Goal: Task Accomplishment & Management: Manage account settings

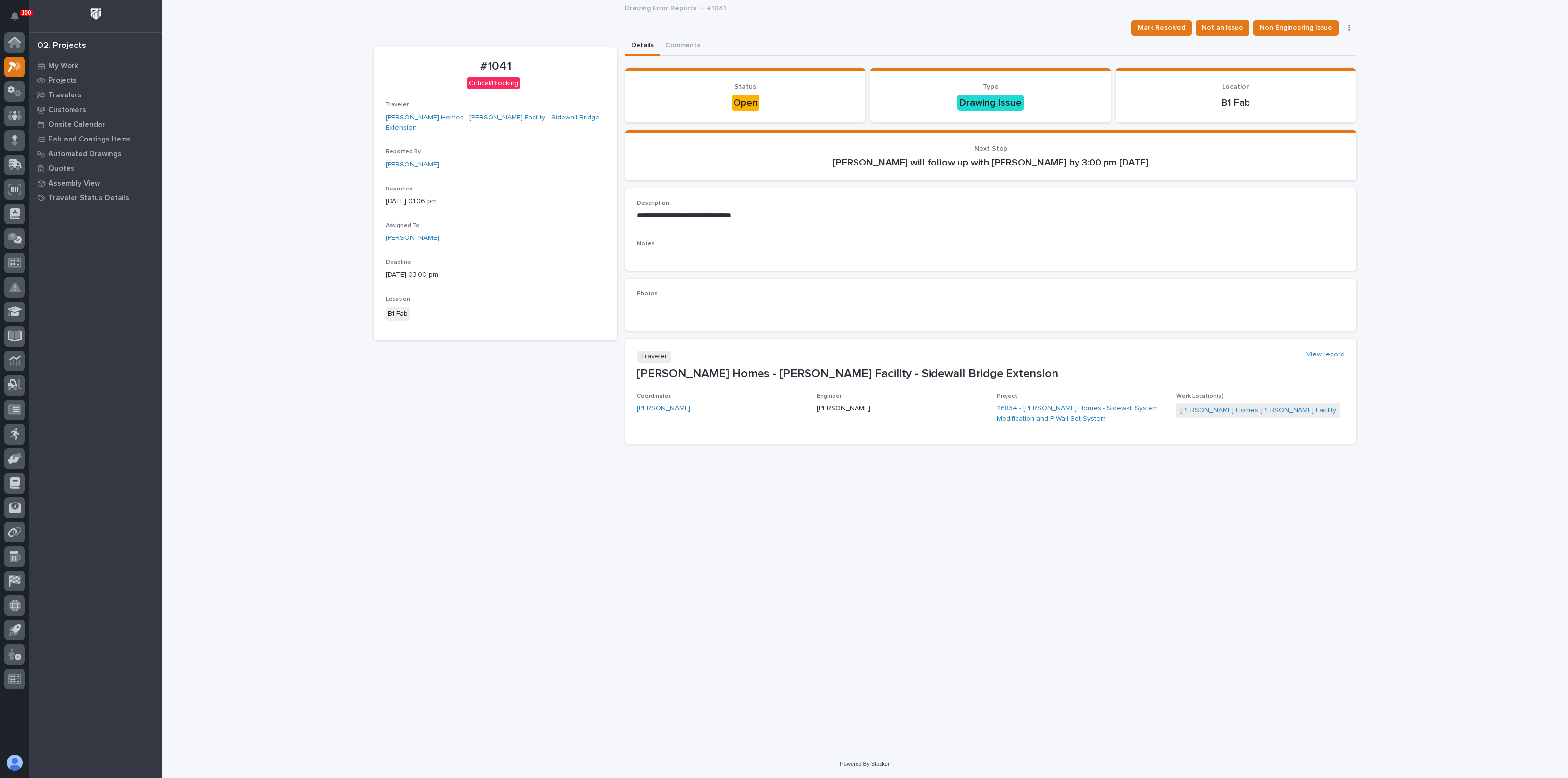
click at [496, 387] on div "#1041 Critical/Blocking Traveler [PERSON_NAME] Homes - [PERSON_NAME] Facility -…" at bounding box center [496, 250] width 244 height 404
click at [1167, 28] on span "Mark Resolved" at bounding box center [1162, 28] width 48 height 12
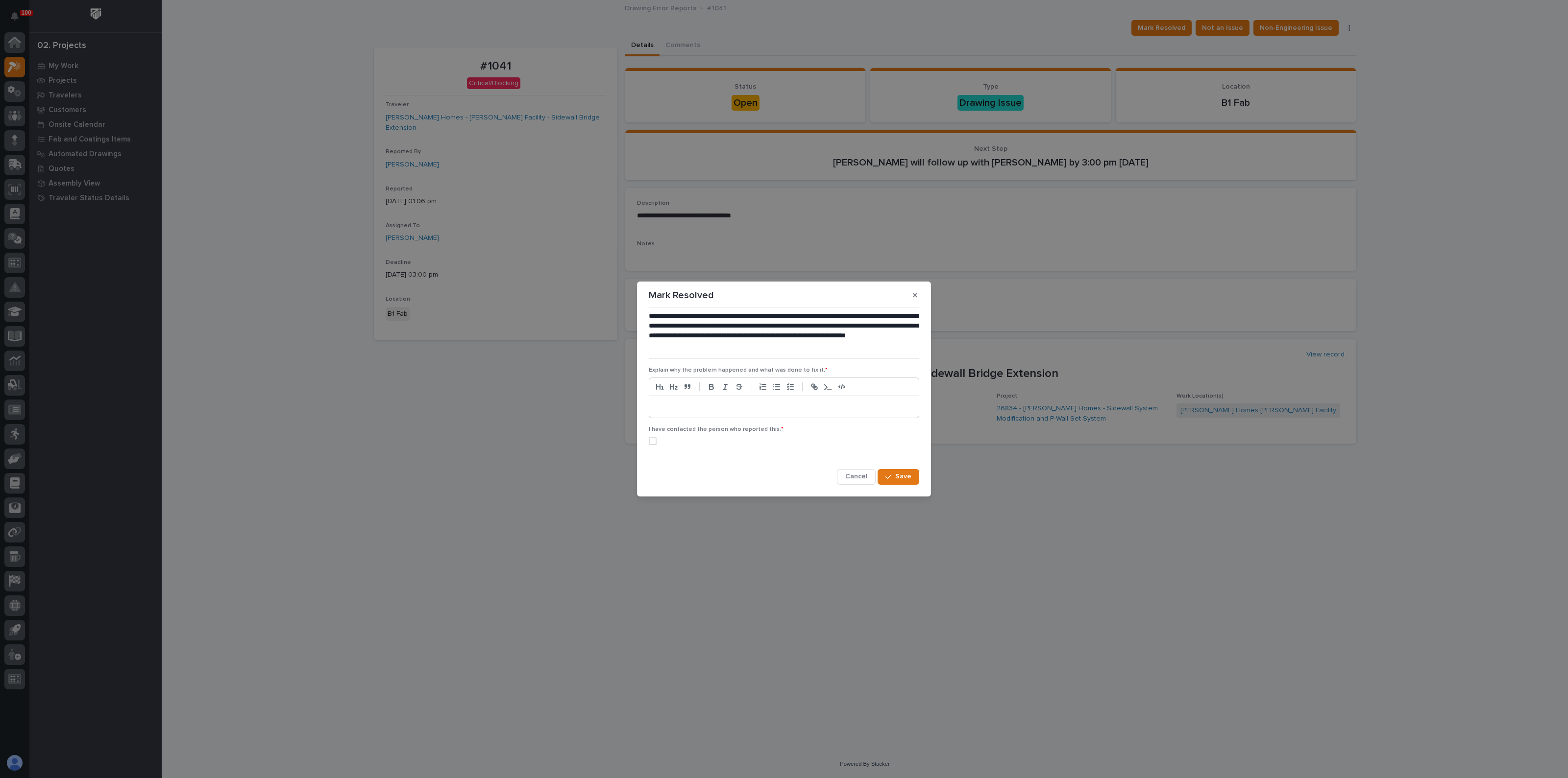
click at [670, 407] on p at bounding box center [784, 406] width 255 height 10
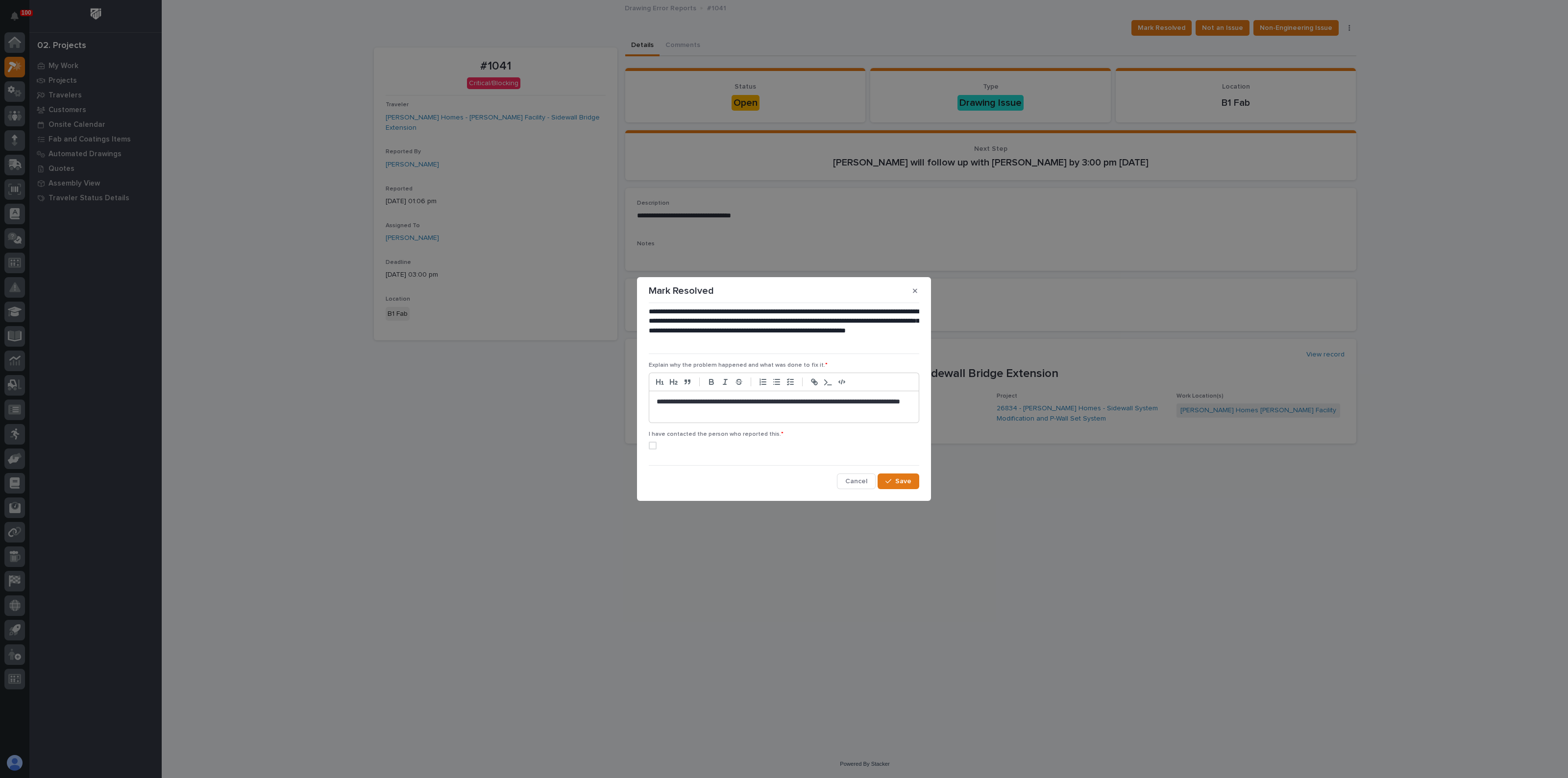
drag, startPoint x: 656, startPoint y: 446, endPoint x: 677, endPoint y: 451, distance: 21.6
click at [656, 447] on label at bounding box center [784, 446] width 271 height 8
click at [903, 483] on span "Save" at bounding box center [903, 482] width 16 height 9
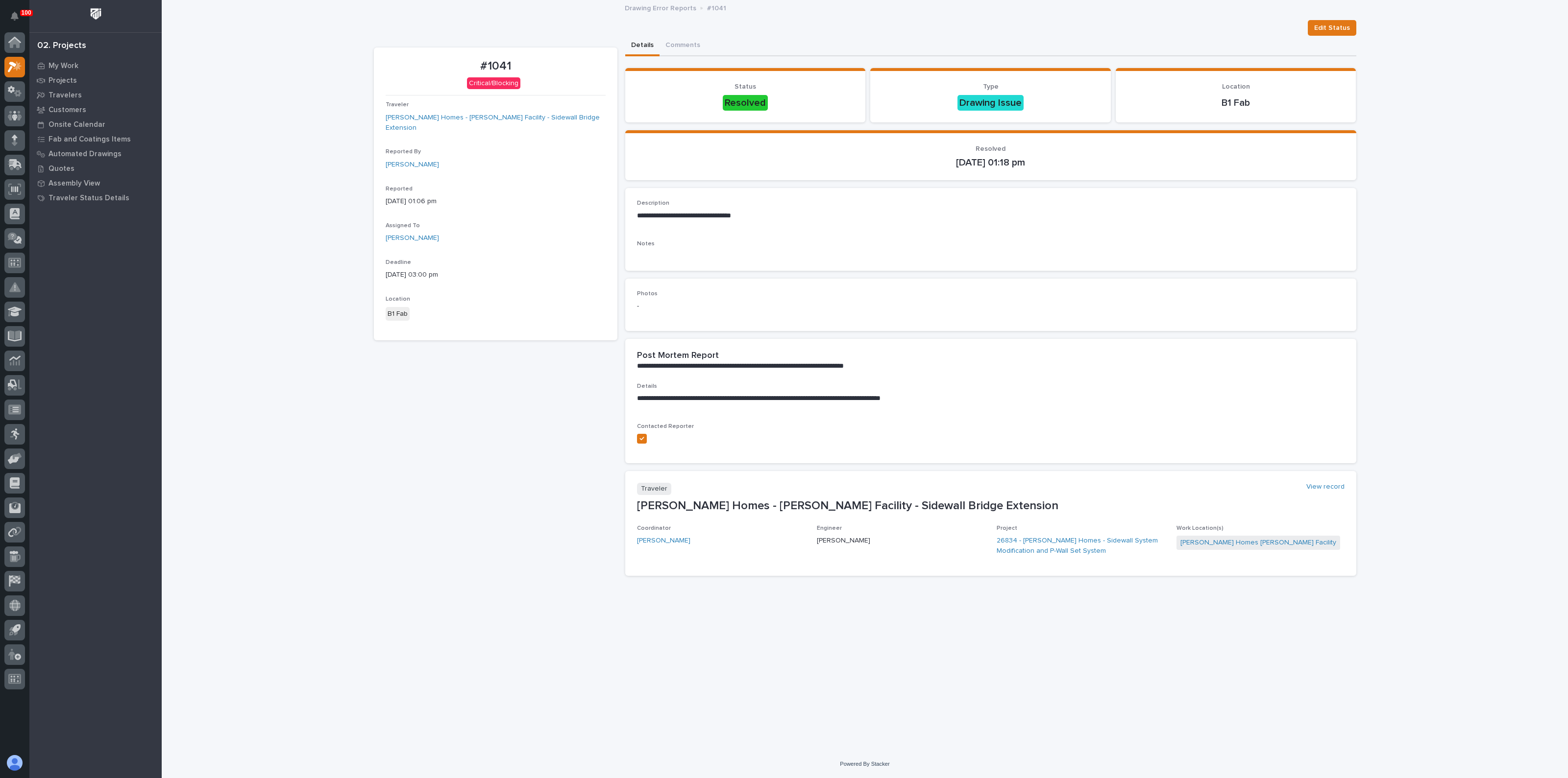
click at [490, 416] on div "#1041 Critical/Blocking Traveler [PERSON_NAME] Homes - [PERSON_NAME] Facility -…" at bounding box center [496, 316] width 244 height 537
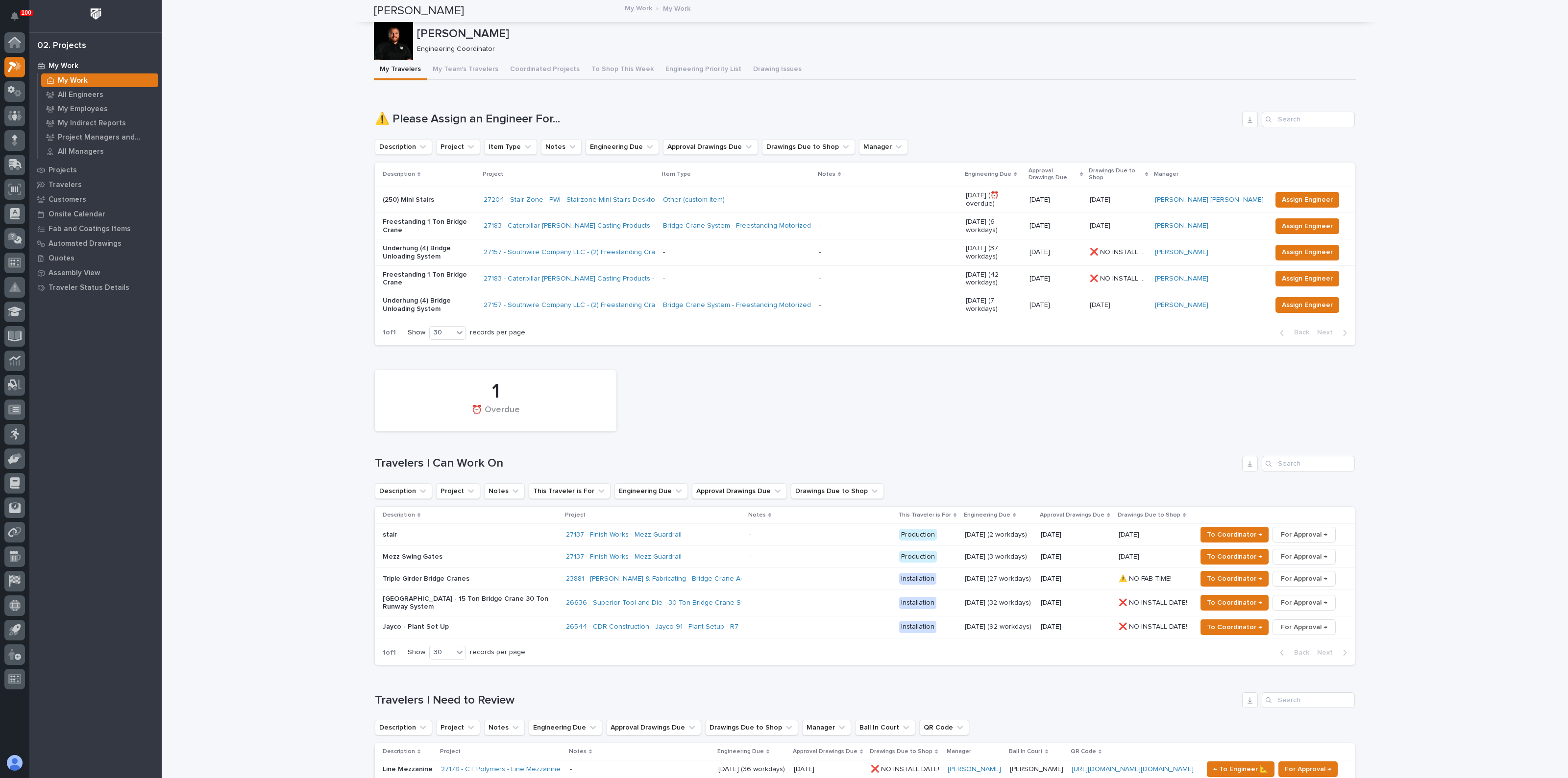
scroll to position [61, 0]
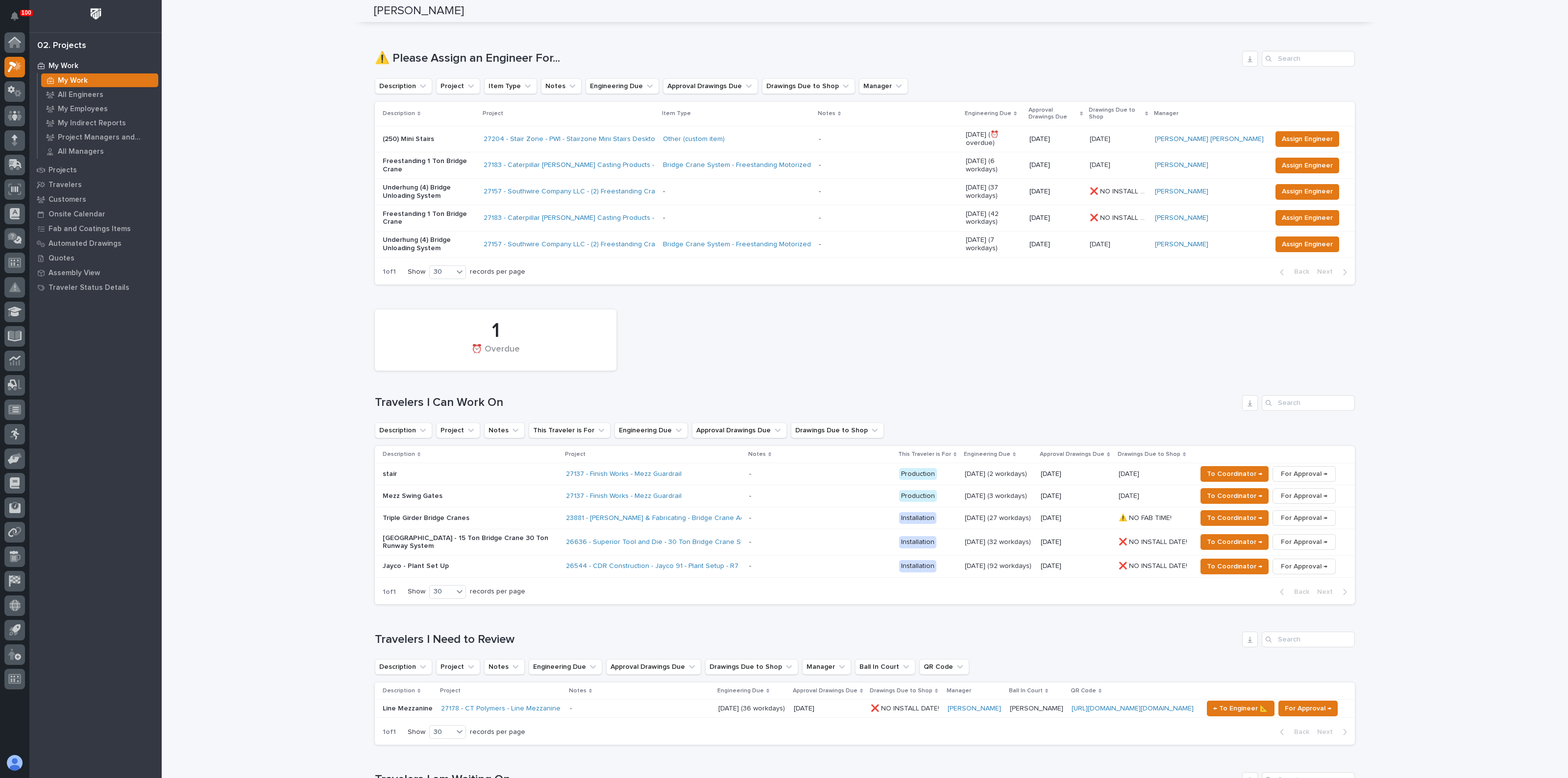
click at [421, 135] on p "(250) Mini Stairs" at bounding box center [429, 139] width 93 height 8
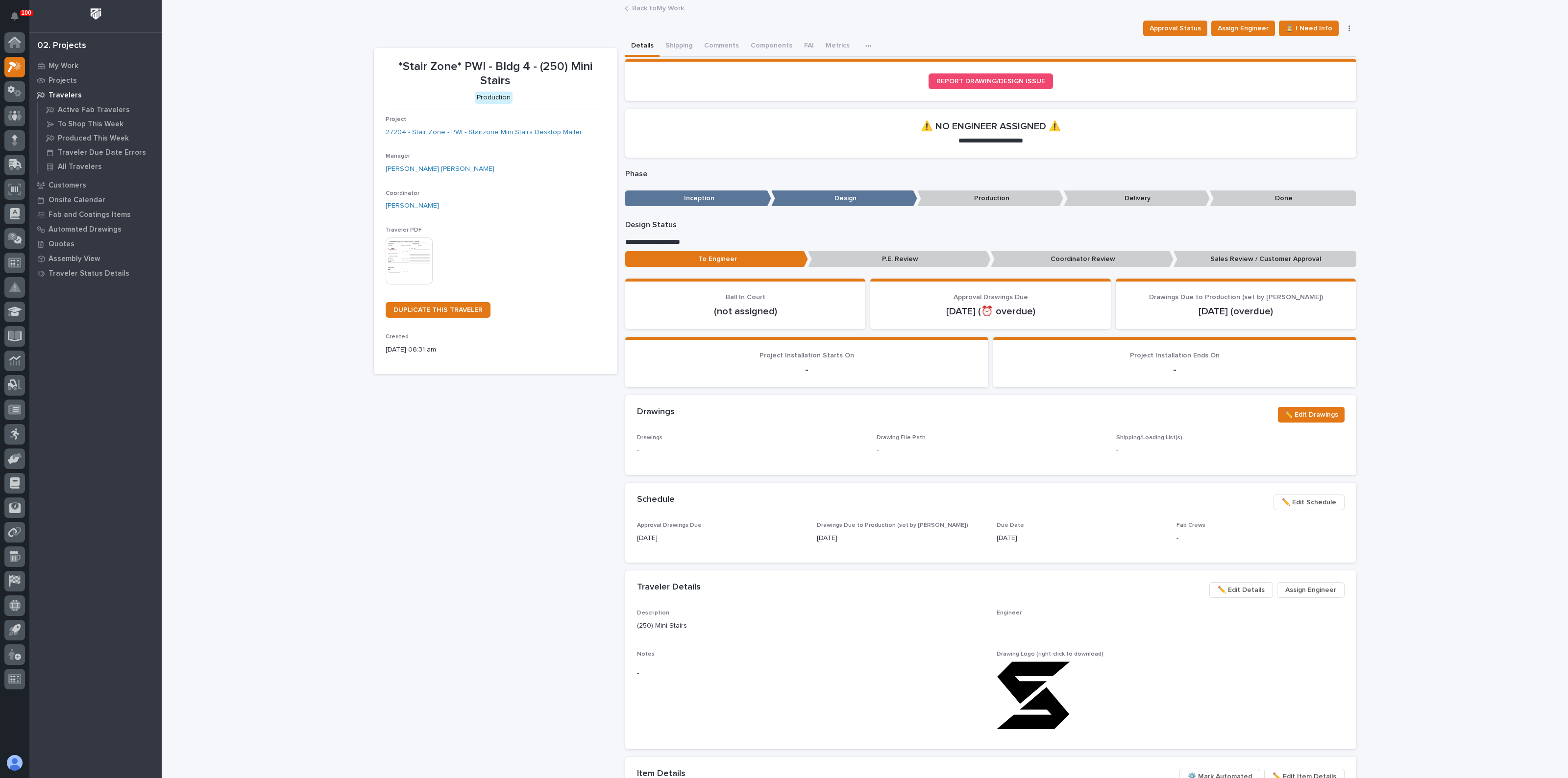
click at [392, 246] on img at bounding box center [409, 261] width 47 height 47
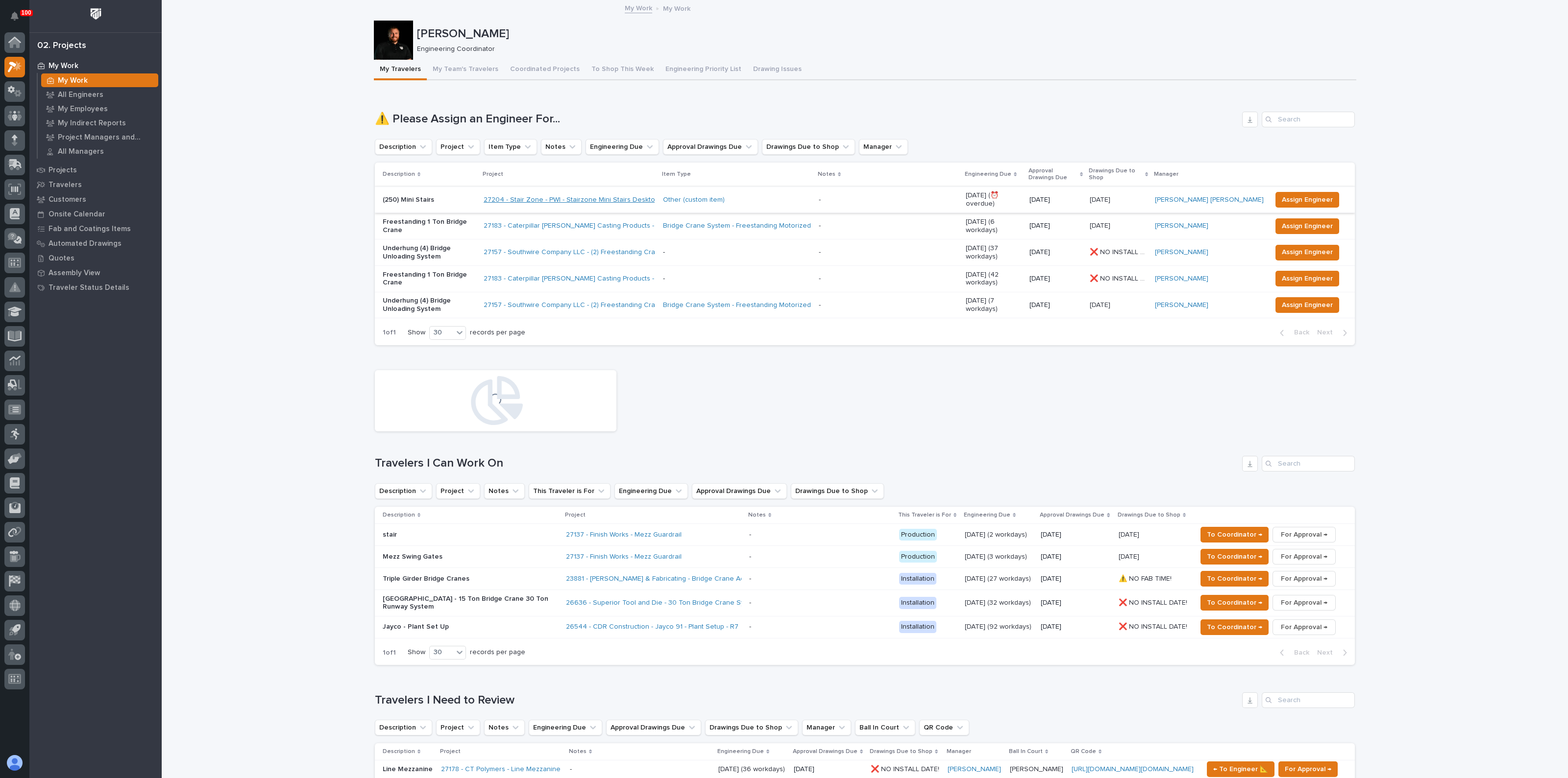
click at [573, 196] on link "27204 - Stair Zone - PWI - Stairzone Mini Stairs Desktop Mailer" at bounding box center [582, 200] width 196 height 8
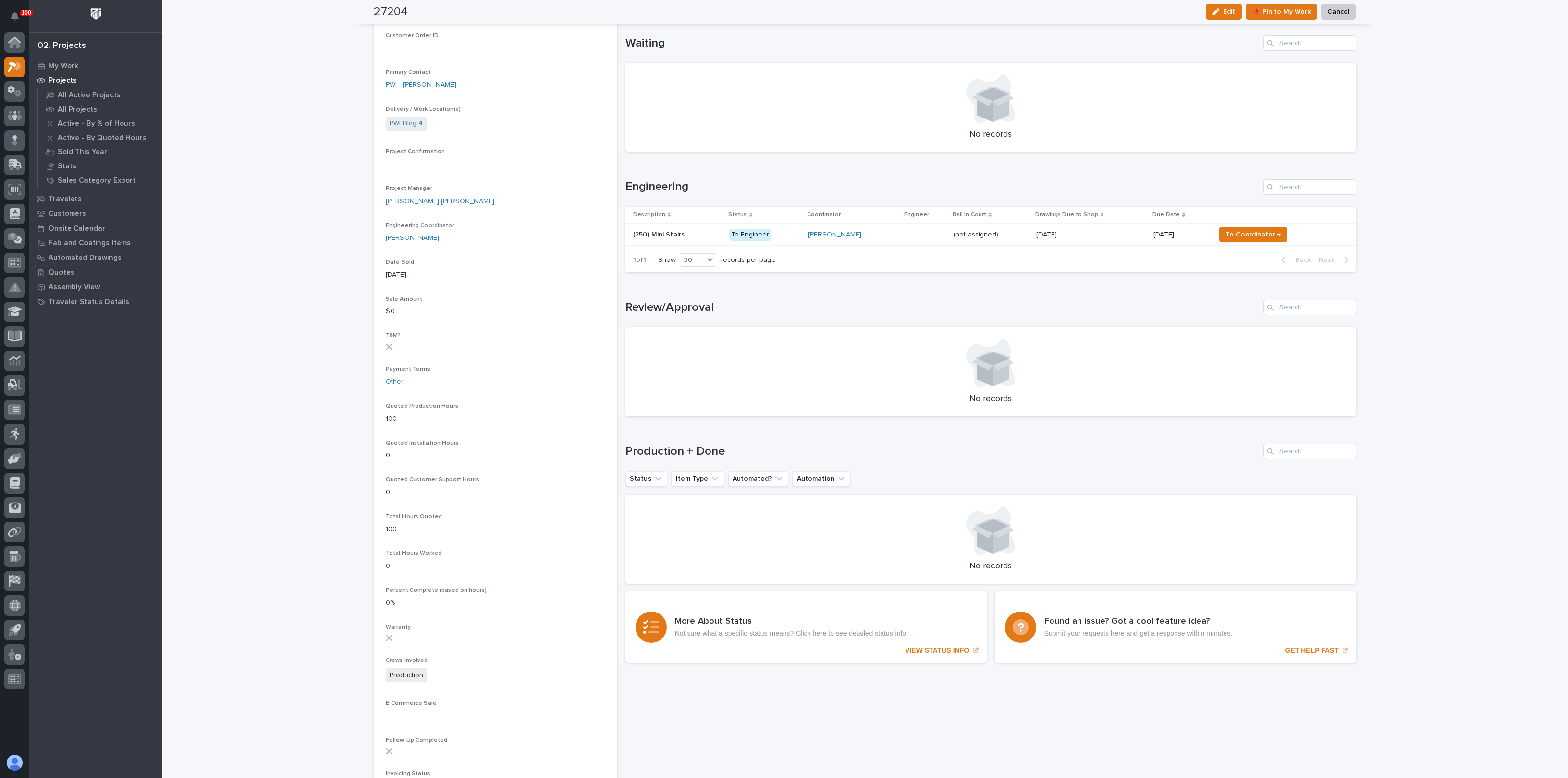
scroll to position [204, 0]
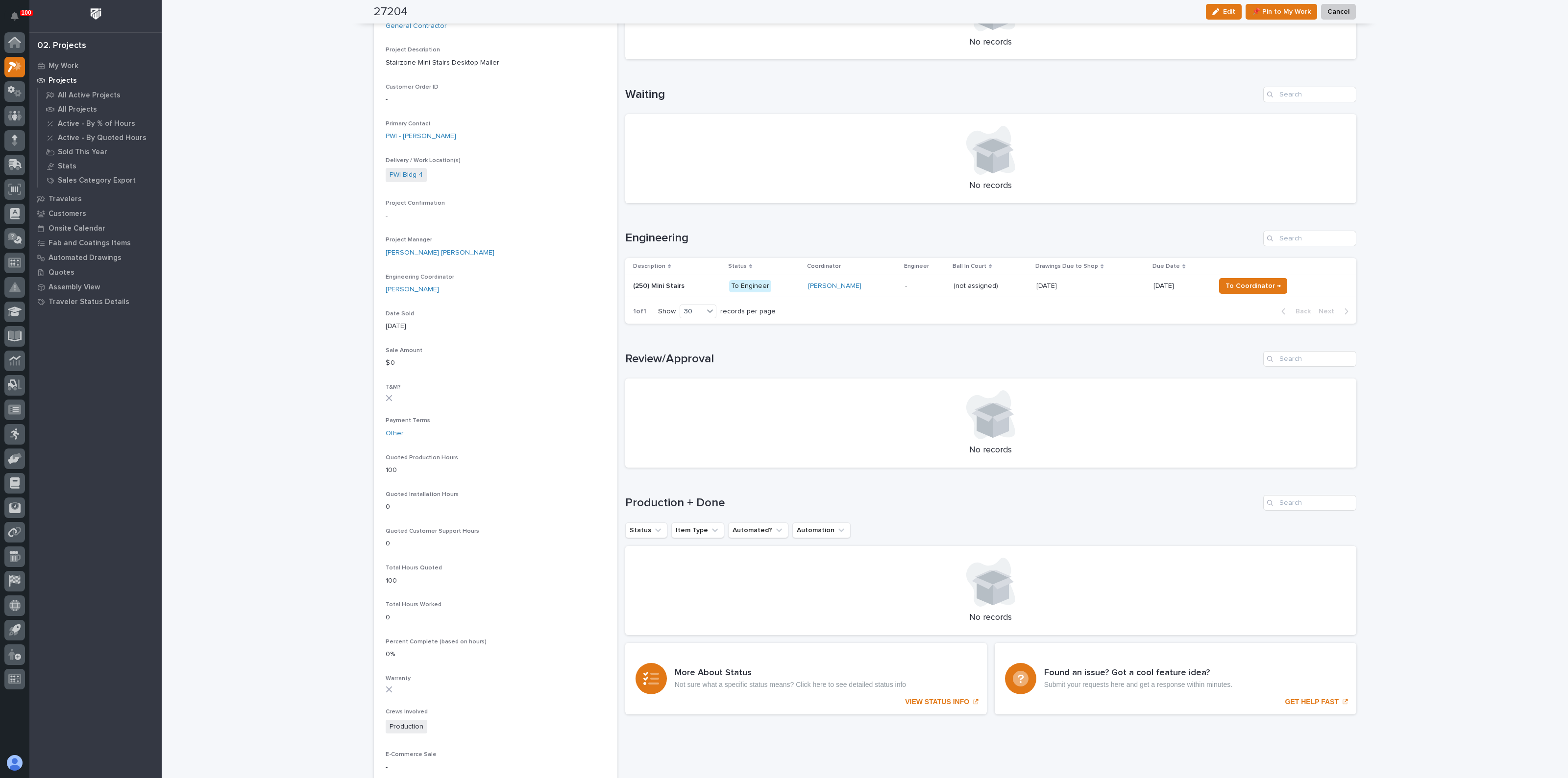
click at [647, 276] on td "(250) Mini Stairs (250) Mini Stairs" at bounding box center [675, 286] width 100 height 22
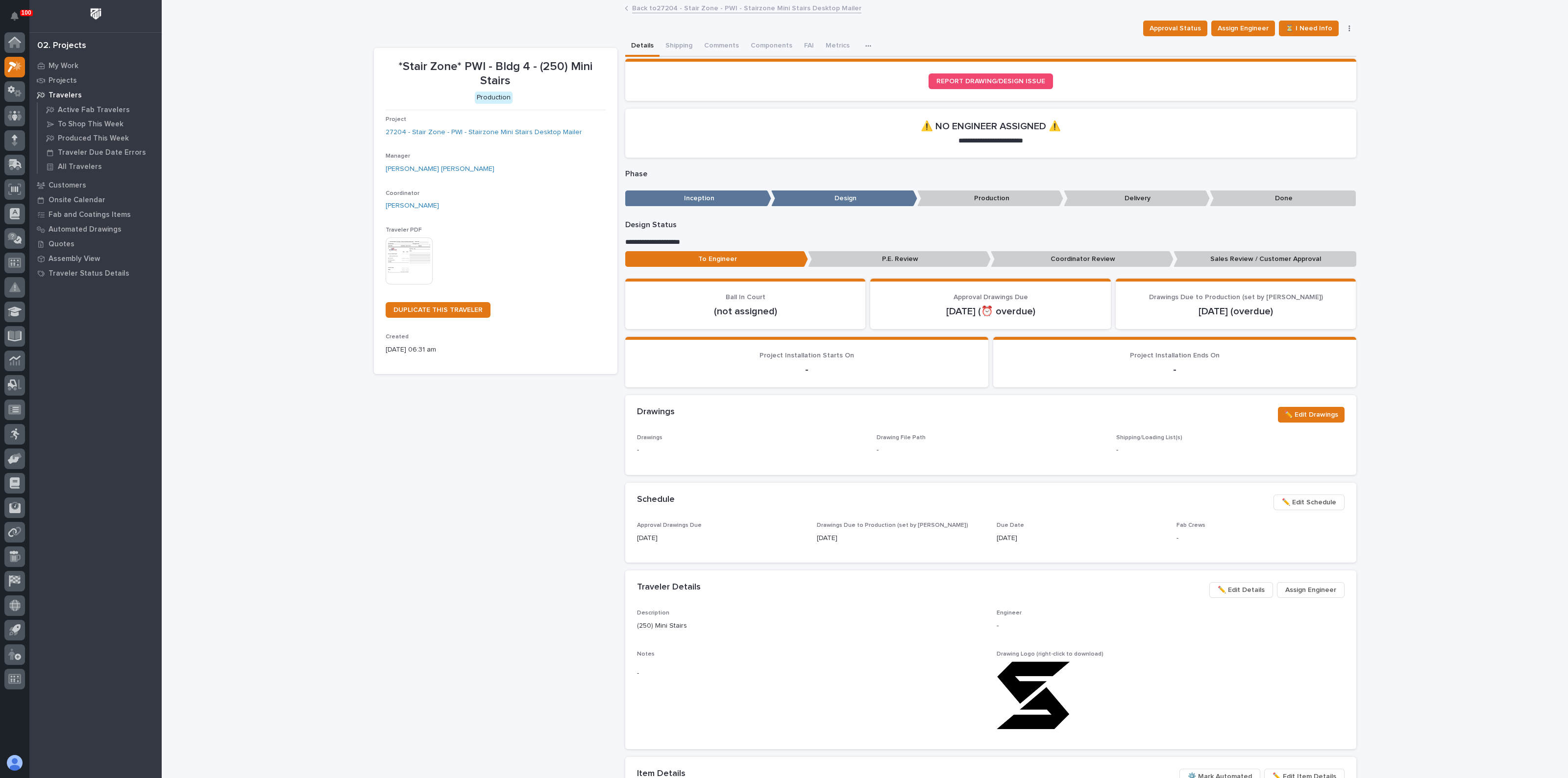
click at [386, 263] on img at bounding box center [409, 261] width 47 height 47
